Goal: Transaction & Acquisition: Purchase product/service

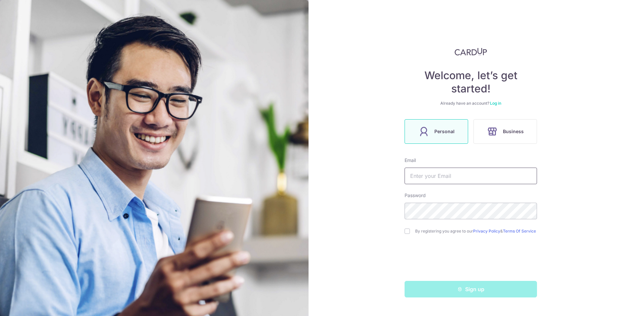
click at [438, 174] on input "text" at bounding box center [470, 175] width 132 height 17
type input "wenwan0265@gmail.com"
click at [407, 232] on input "checkbox" at bounding box center [406, 230] width 5 height 5
checkbox input "true"
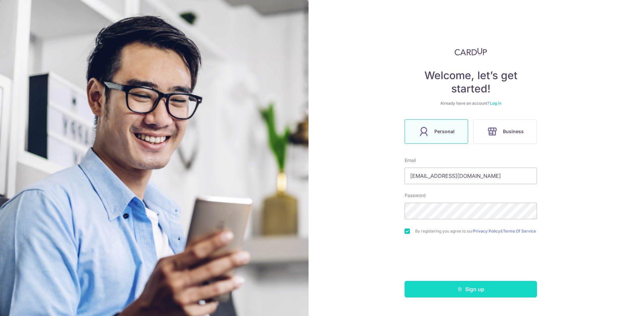
click at [445, 292] on button "Sign up" at bounding box center [470, 289] width 132 height 17
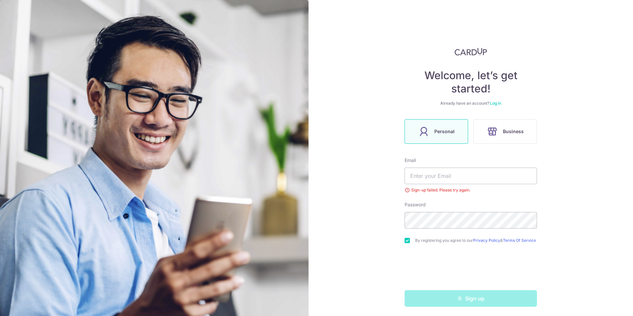
scroll to position [4, 0]
click at [496, 99] on link "Log in" at bounding box center [495, 101] width 11 height 5
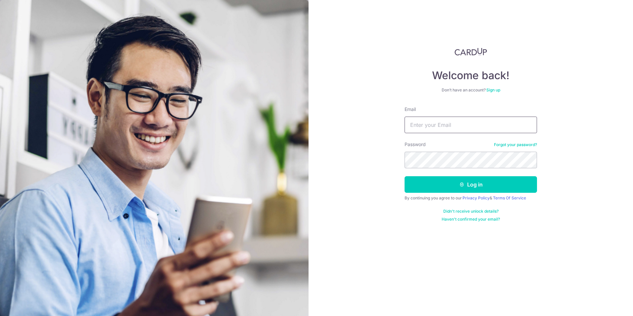
click at [410, 127] on input "Email" at bounding box center [470, 124] width 132 height 17
type input "wenwan0265@gmail.com"
click at [460, 185] on icon "submit" at bounding box center [461, 184] width 5 height 5
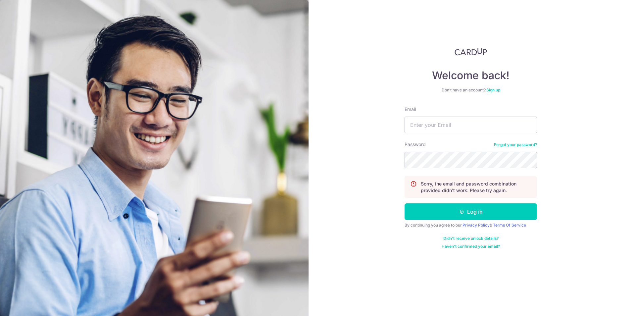
click at [514, 145] on link "Forgot your password?" at bounding box center [515, 144] width 43 height 5
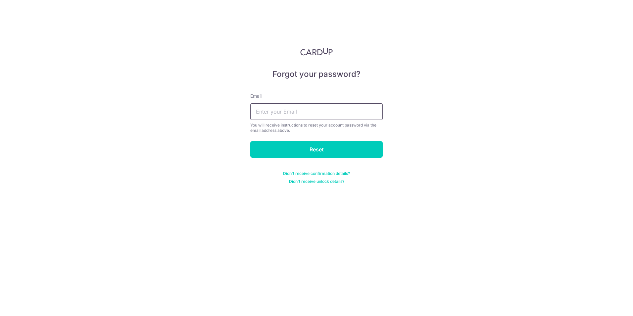
click at [292, 112] on input "text" at bounding box center [316, 111] width 132 height 17
type input "wenwan0265@gmail.com"
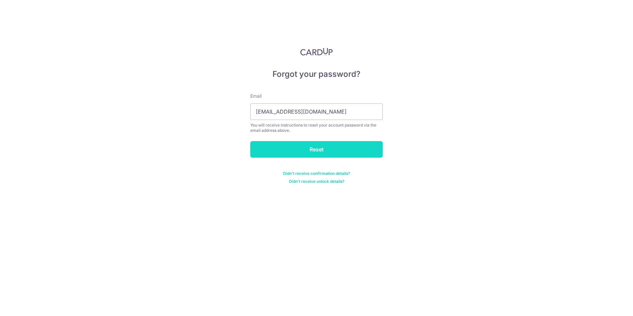
click at [304, 149] on input "Reset" at bounding box center [316, 149] width 132 height 17
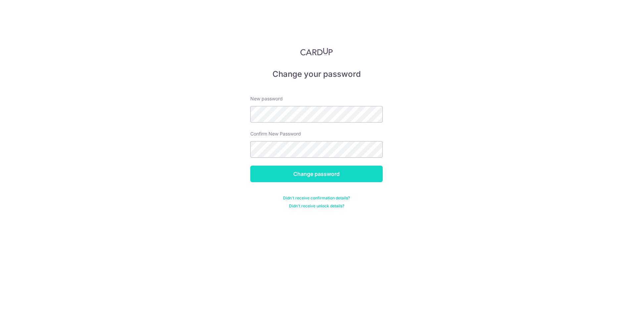
click at [315, 171] on input "Change password" at bounding box center [316, 173] width 132 height 17
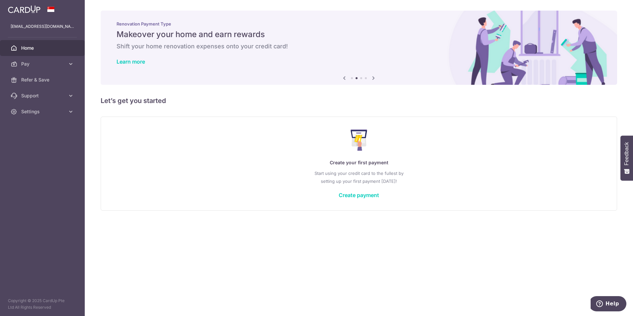
click at [27, 45] on span "Home" at bounding box center [43, 48] width 44 height 7
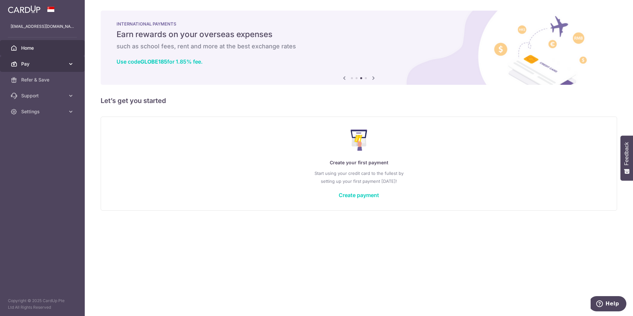
click at [32, 66] on span "Pay" at bounding box center [43, 64] width 44 height 7
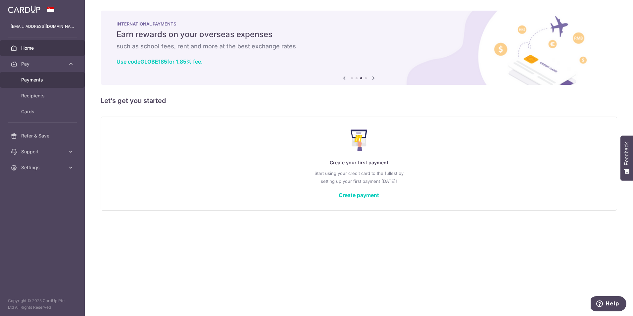
click at [33, 80] on span "Payments" at bounding box center [43, 79] width 44 height 7
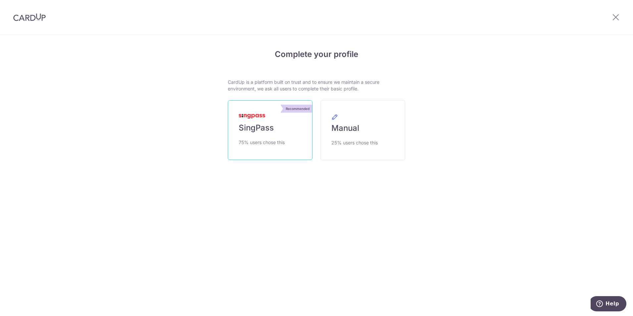
click at [264, 137] on link "Recommended SingPass 75% users chose this" at bounding box center [270, 130] width 85 height 60
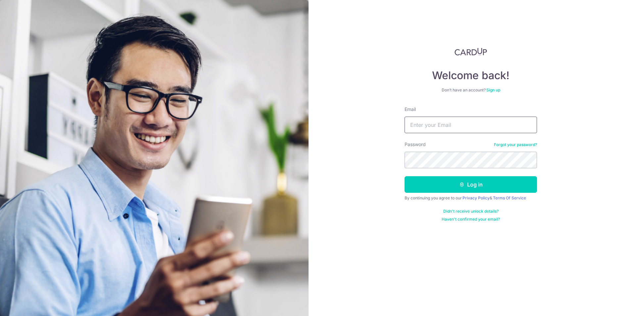
click at [425, 125] on input "Email" at bounding box center [470, 124] width 132 height 17
type input "[EMAIL_ADDRESS][DOMAIN_NAME]"
click at [435, 187] on button "Log in" at bounding box center [470, 184] width 132 height 17
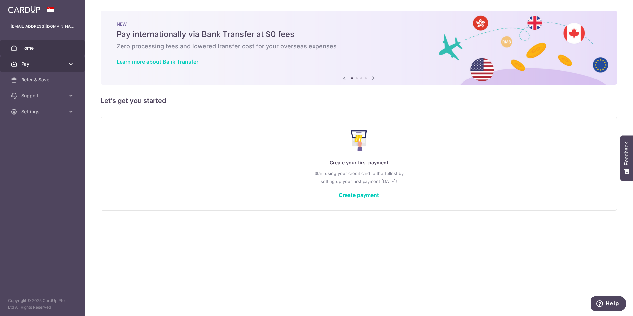
click at [42, 63] on span "Pay" at bounding box center [43, 64] width 44 height 7
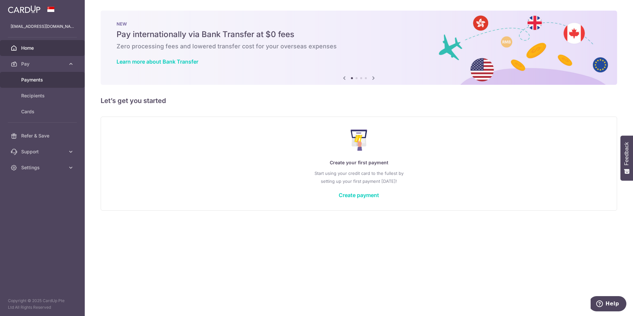
click at [28, 78] on span "Payments" at bounding box center [43, 79] width 44 height 7
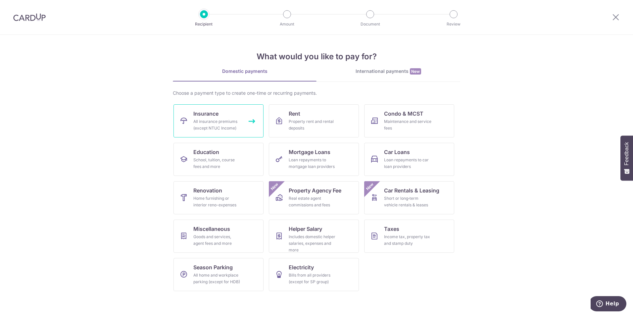
click at [218, 119] on div "All insurance premiums (except NTUC Income)" at bounding box center [217, 124] width 48 height 13
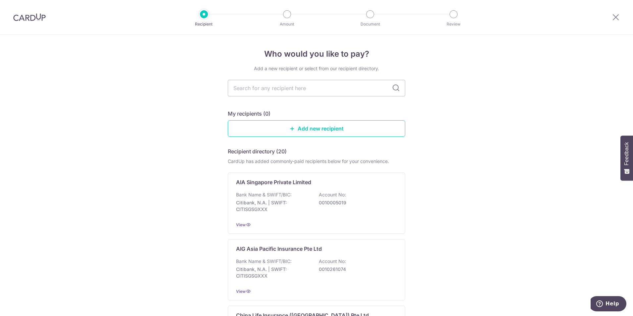
click at [393, 88] on icon at bounding box center [396, 88] width 8 height 8
click at [341, 86] on input "text" at bounding box center [316, 88] width 177 height 17
type input "h"
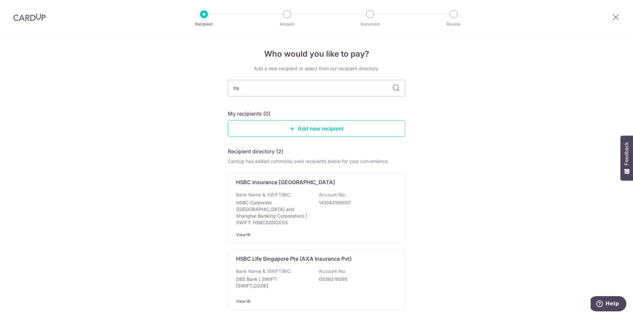
scroll to position [33, 0]
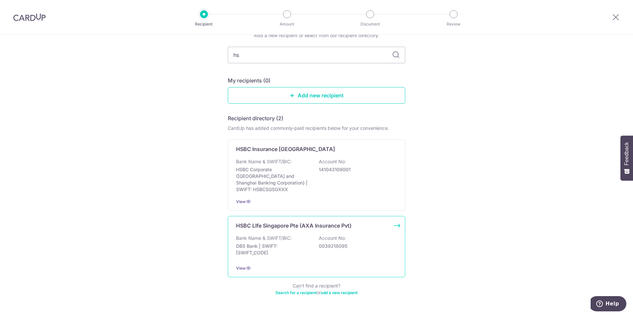
click at [358, 235] on div "Bank Name & SWIFT/BIC: DBS Bank | SWIFT: DBSSSGSGXXX Account No: 0039218095" at bounding box center [316, 247] width 161 height 24
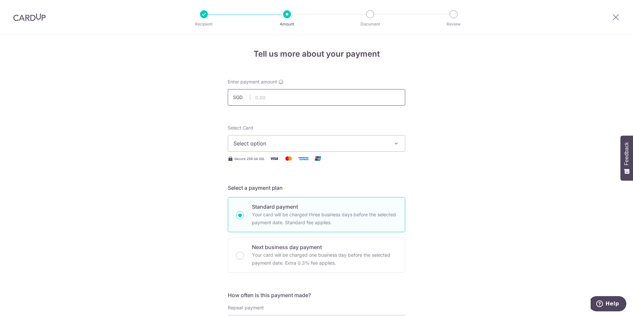
click at [268, 94] on input "text" at bounding box center [316, 97] width 177 height 17
type input "1,500.00"
click at [266, 143] on span "Select option" at bounding box center [310, 143] width 154 height 8
click at [256, 160] on span "Add credit card" at bounding box center [322, 161] width 154 height 7
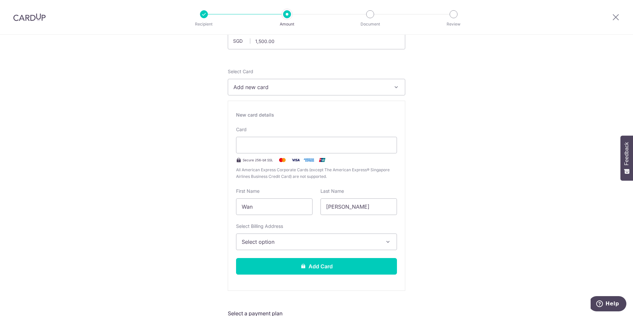
scroll to position [99, 0]
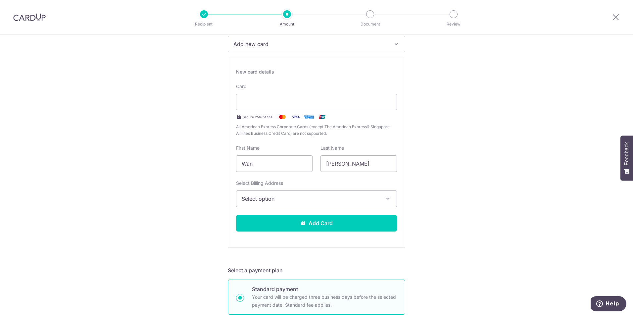
click at [259, 199] on span "Select option" at bounding box center [311, 199] width 138 height 8
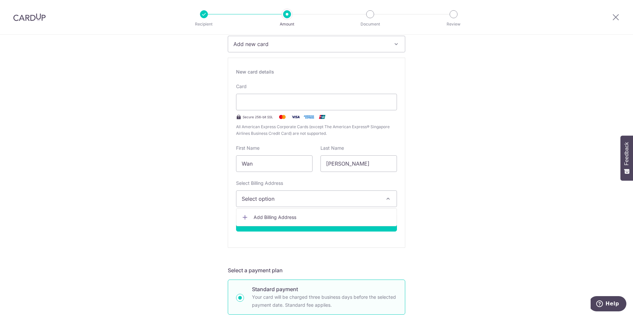
click at [263, 215] on span "Add Billing Address" at bounding box center [322, 217] width 138 height 7
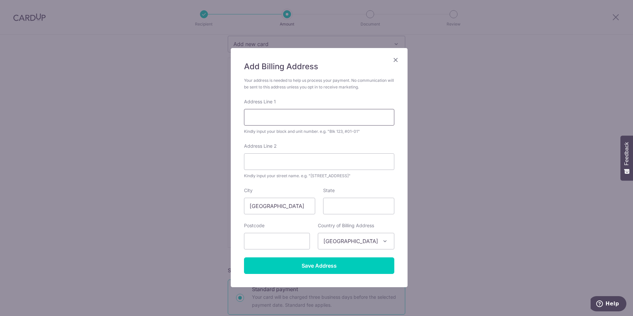
click at [266, 116] on input "Address Line 1" at bounding box center [319, 117] width 150 height 17
click at [391, 61] on icon "Close" at bounding box center [395, 60] width 8 height 8
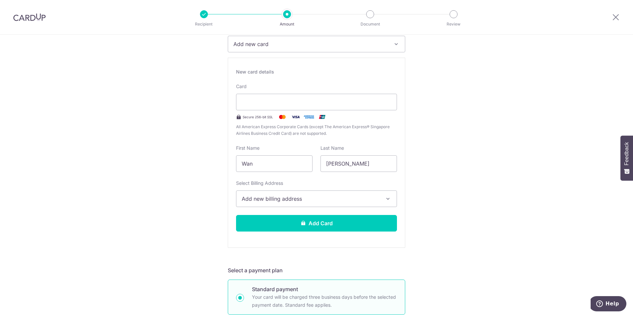
click at [275, 200] on span "Add new billing address" at bounding box center [311, 199] width 138 height 8
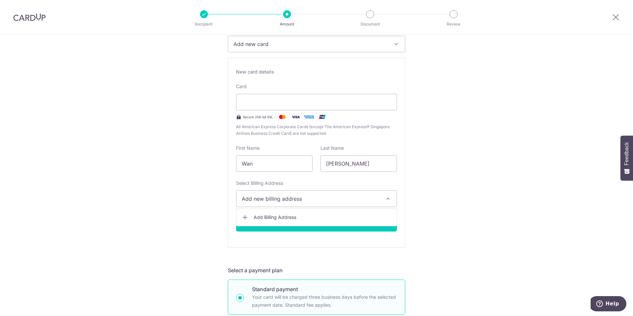
click at [264, 218] on span "Add Billing Address" at bounding box center [322, 217] width 138 height 7
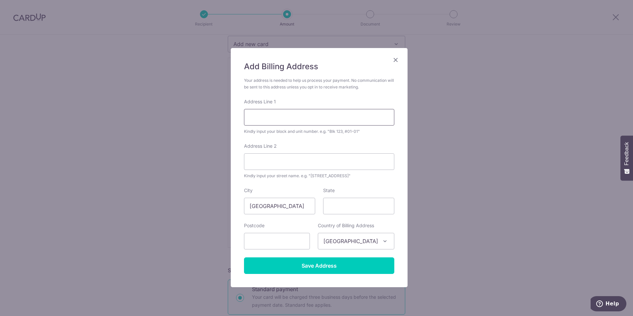
click at [281, 119] on input "Address Line 1" at bounding box center [319, 117] width 150 height 17
type input "90A JALAN SATU #06-36"
click at [266, 240] on input "text" at bounding box center [277, 241] width 66 height 17
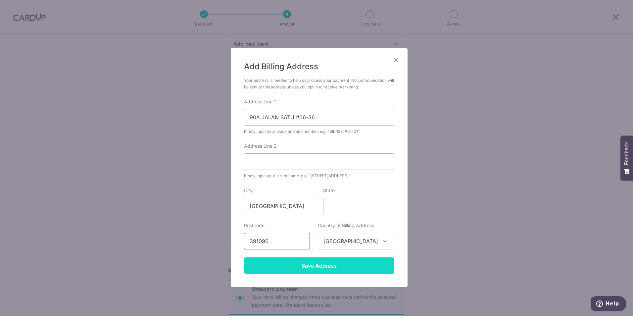
type input "391090"
click at [301, 268] on input "Save Address" at bounding box center [319, 265] width 150 height 17
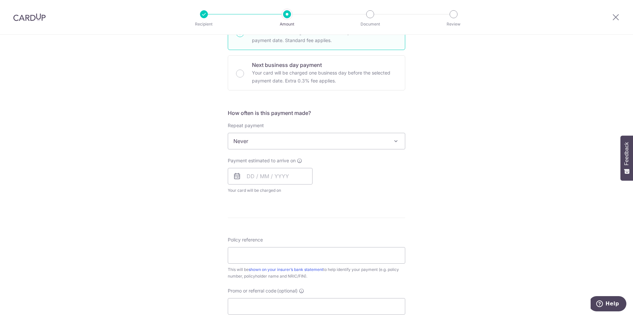
scroll to position [364, 0]
click at [250, 177] on input "text" at bounding box center [270, 175] width 85 height 17
click at [280, 234] on link "10" at bounding box center [281, 236] width 11 height 11
type input "[DATE]"
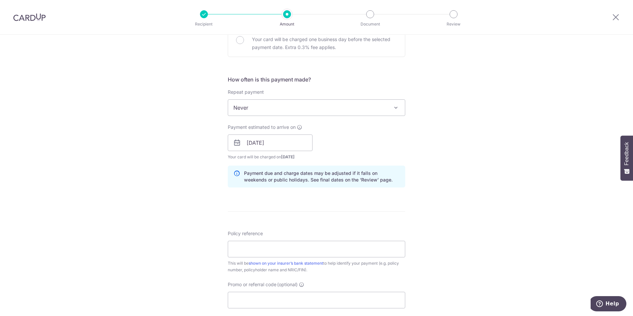
scroll to position [430, 0]
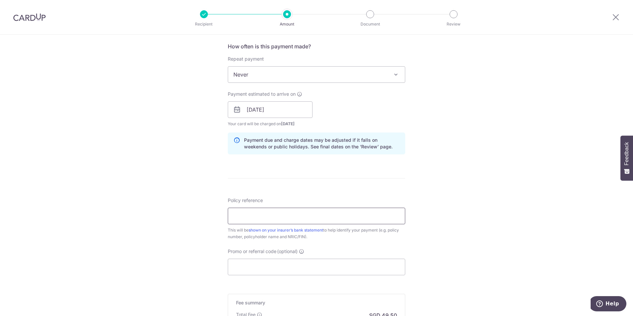
click at [246, 216] on input "Policy reference" at bounding box center [316, 215] width 177 height 17
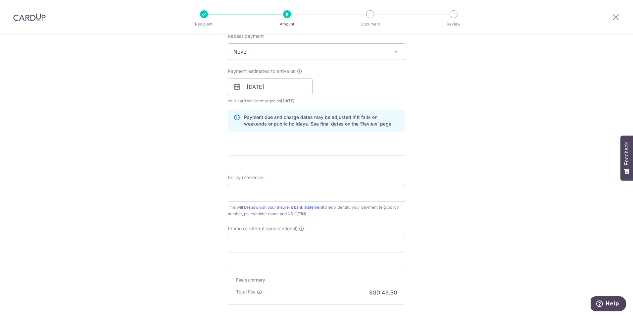
scroll to position [463, 0]
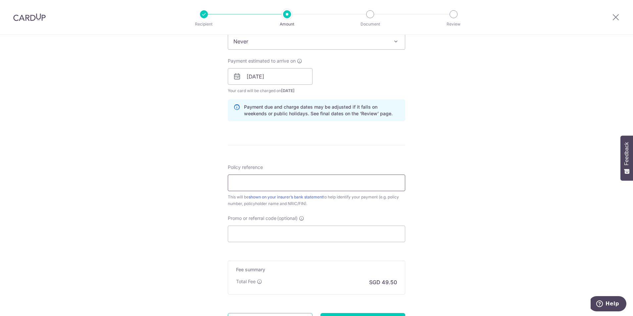
click at [246, 182] on input "Policy reference" at bounding box center [316, 182] width 177 height 17
paste input "102-2831471"
type input "102-2831471"
click at [243, 235] on input "Promo or referral code (optional)" at bounding box center [316, 233] width 177 height 17
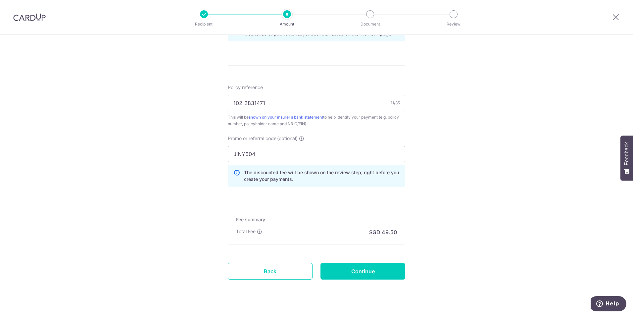
scroll to position [556, 0]
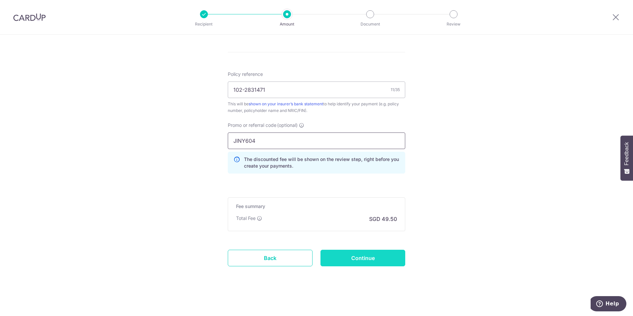
type input "JINY604"
click at [355, 259] on input "Continue" at bounding box center [362, 257] width 85 height 17
type input "Create Schedule"
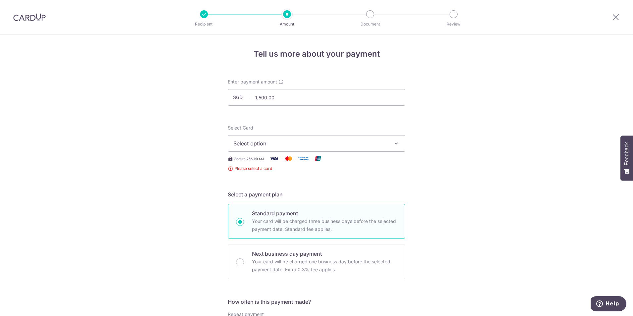
click at [244, 145] on span "Select option" at bounding box center [310, 143] width 154 height 8
click at [257, 160] on span "Add credit card" at bounding box center [322, 161] width 154 height 7
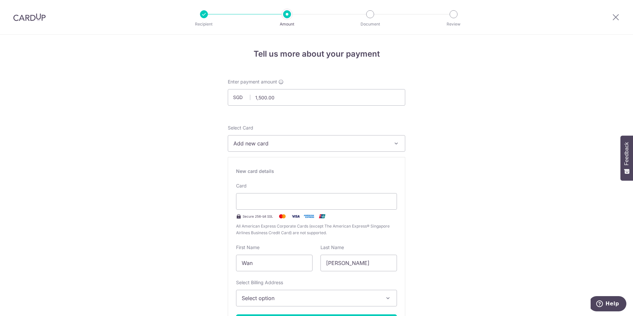
click at [393, 144] on icon "button" at bounding box center [396, 143] width 7 height 7
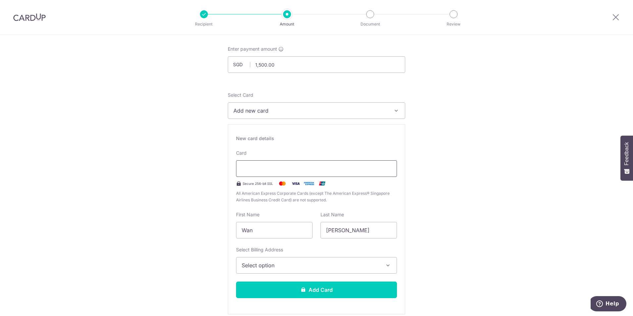
scroll to position [33, 0]
click at [288, 264] on span "Select option" at bounding box center [311, 265] width 138 height 8
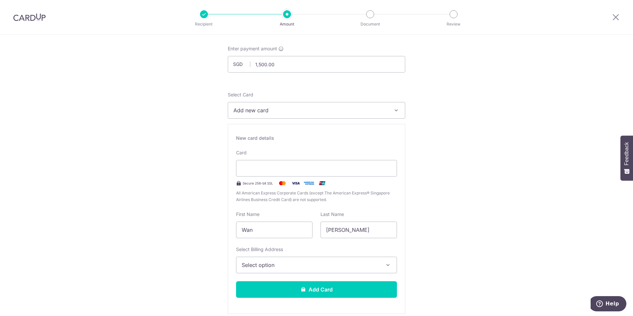
click at [261, 262] on span "Select option" at bounding box center [311, 265] width 138 height 8
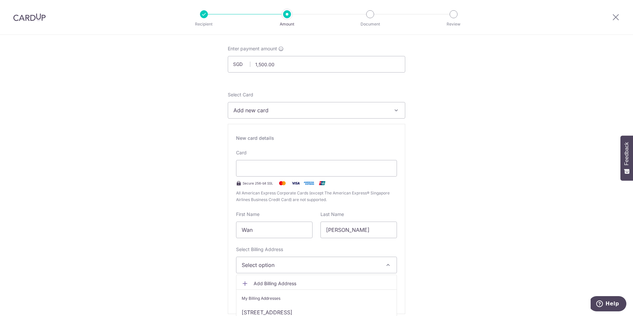
scroll to position [99, 0]
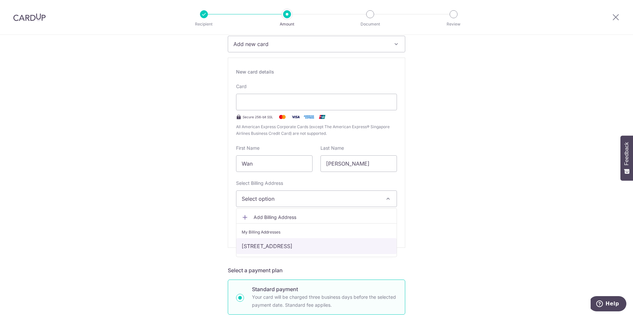
click at [283, 243] on link "90A JALAN SATU #06-36, Singapore, Singapore-391090" at bounding box center [316, 246] width 160 height 16
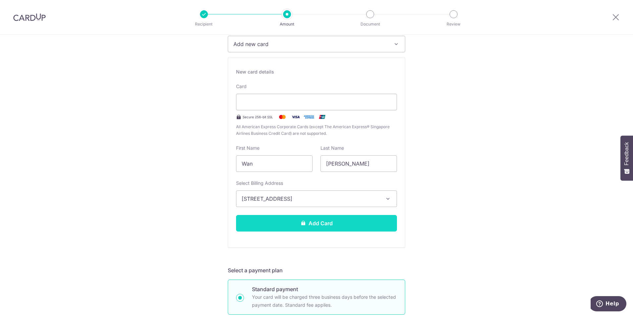
click at [305, 219] on button "Add Card" at bounding box center [316, 223] width 161 height 17
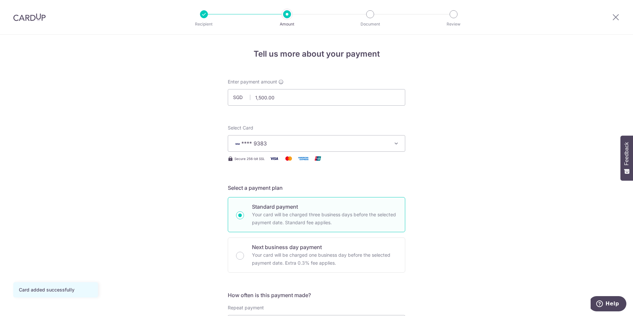
click at [381, 144] on span "**** 9383" at bounding box center [310, 143] width 154 height 8
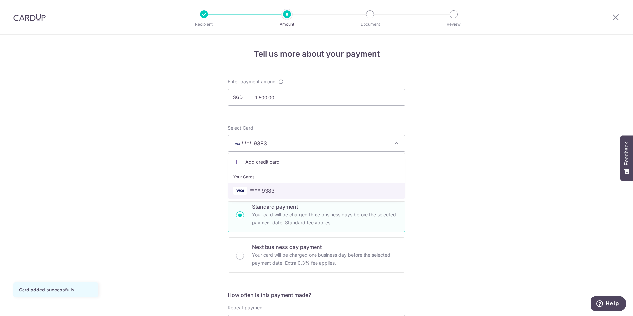
click at [251, 189] on span "**** 9383" at bounding box center [261, 191] width 25 height 8
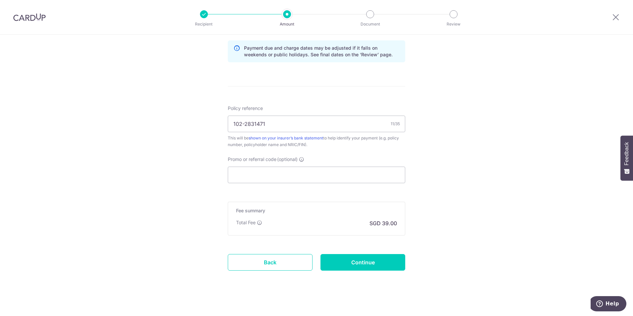
scroll to position [345, 0]
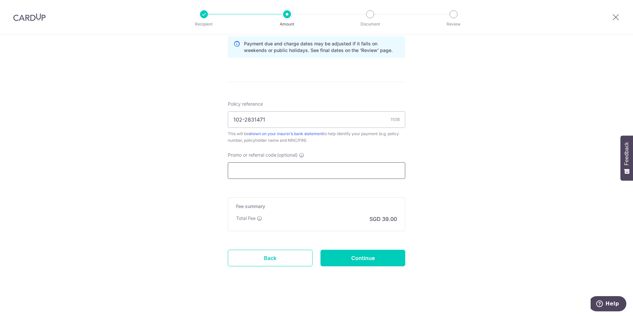
click at [251, 169] on input "Promo or referral code (optional)" at bounding box center [316, 170] width 177 height 17
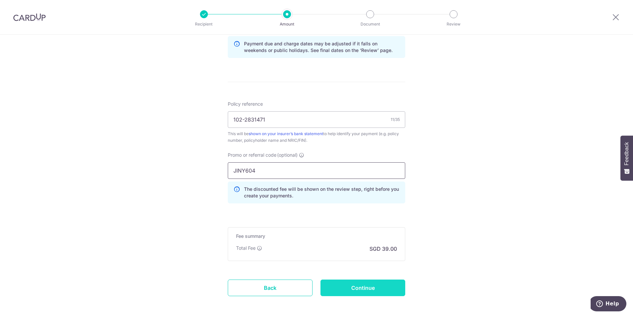
type input "JINY604"
click at [350, 287] on input "Continue" at bounding box center [362, 287] width 85 height 17
type input "Create Schedule"
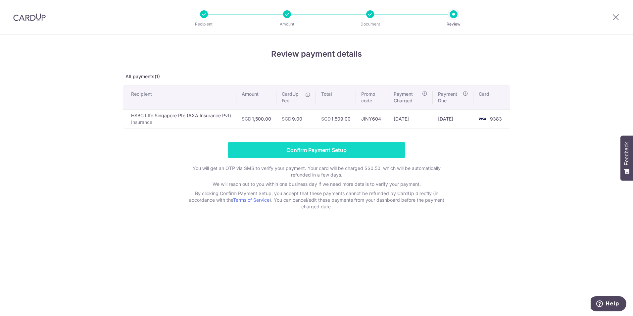
click at [313, 149] on input "Confirm Payment Setup" at bounding box center [316, 150] width 177 height 17
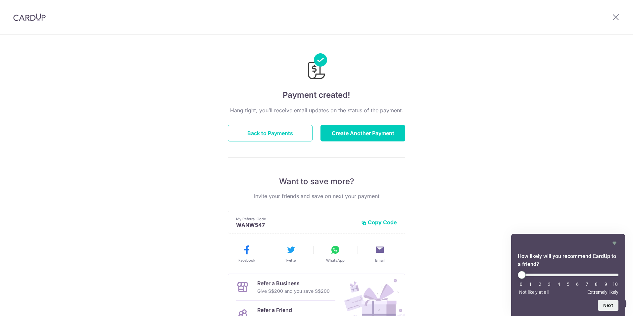
scroll to position [33, 0]
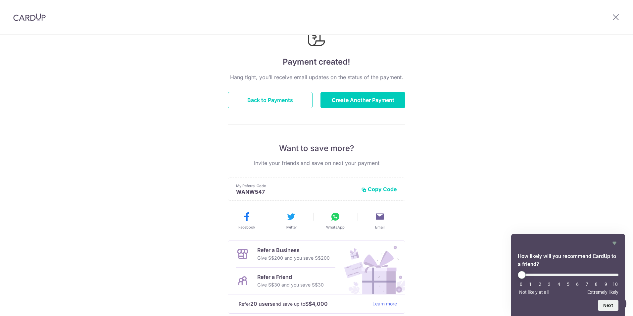
click at [544, 192] on div "Payment created! Hang tight, you’ll receive email updates on the status of the …" at bounding box center [316, 178] width 633 height 353
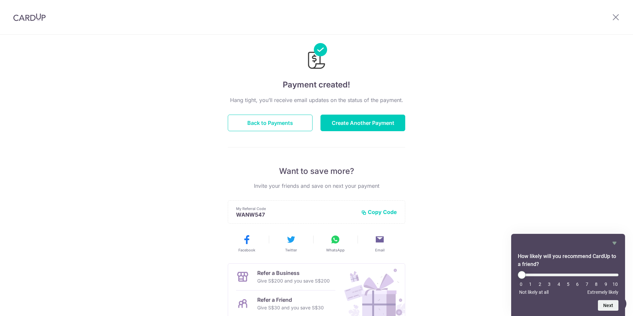
scroll to position [0, 0]
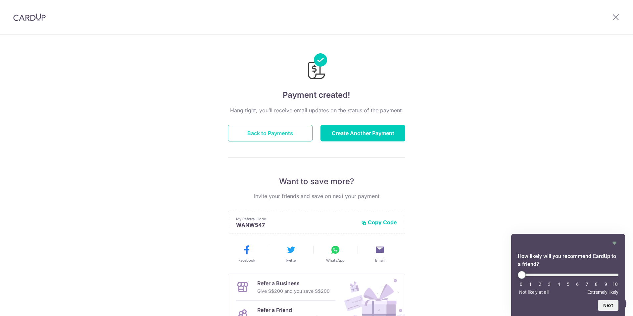
click at [242, 131] on button "Back to Payments" at bounding box center [270, 133] width 85 height 17
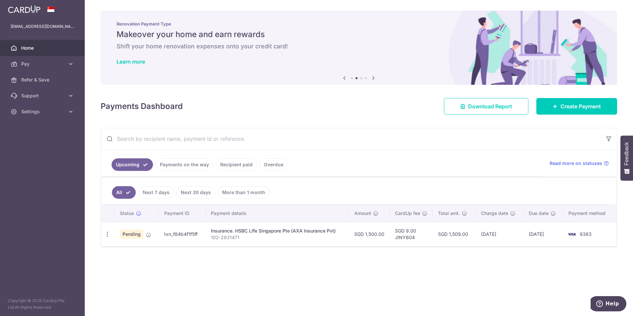
click at [27, 46] on span "Home" at bounding box center [43, 48] width 44 height 7
